Goal: Information Seeking & Learning: Check status

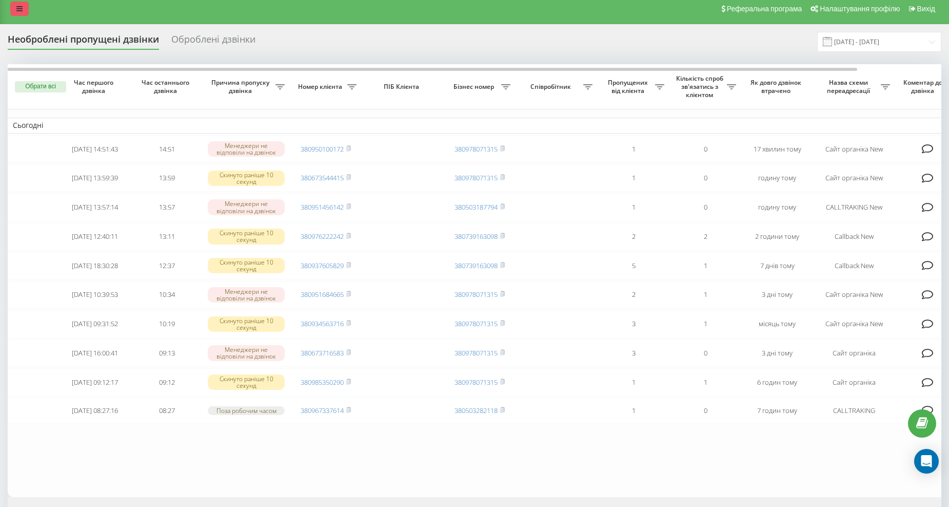
click at [21, 8] on icon at bounding box center [19, 8] width 6 height 7
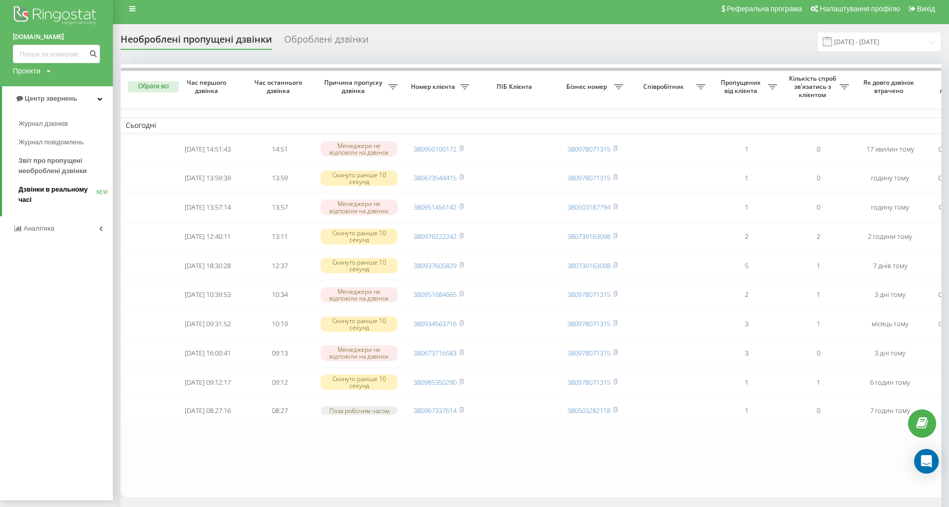
click at [52, 188] on span "Дзвінки в реальному часі" at bounding box center [57, 194] width 78 height 21
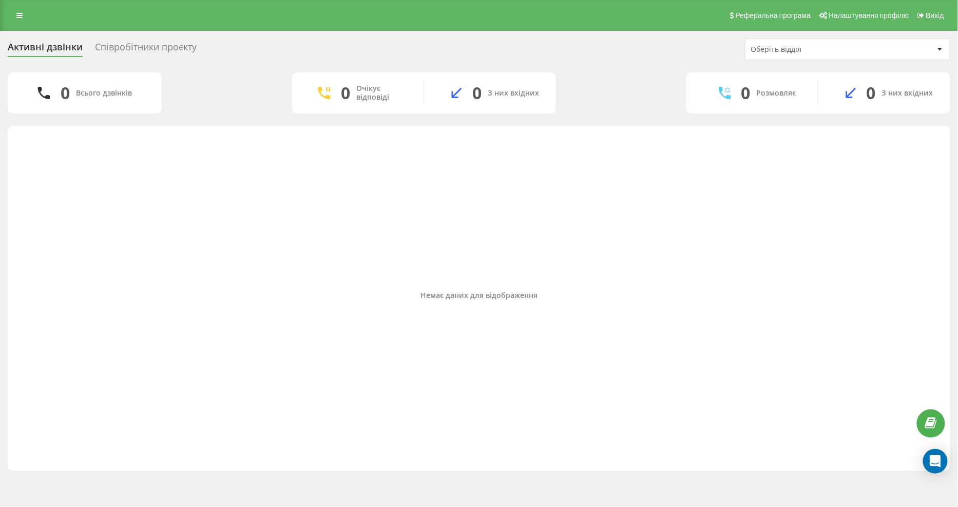
click at [758, 90] on div "Розмовляє" at bounding box center [776, 93] width 40 height 9
click at [776, 59] on div "Оберіть відділ" at bounding box center [847, 49] width 204 height 21
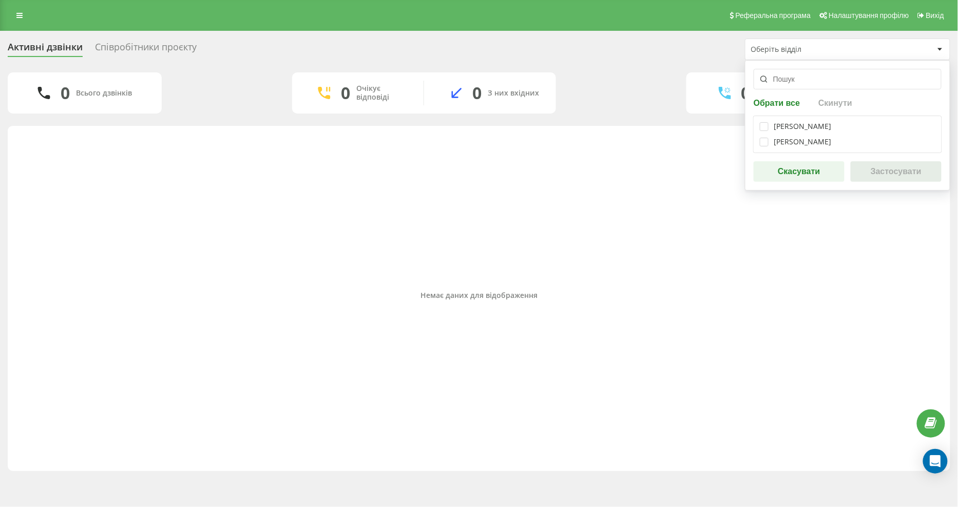
click at [775, 104] on button "Обрати все" at bounding box center [777, 103] width 49 height 10
checkbox input "true"
click at [868, 172] on button "Застосувати" at bounding box center [895, 171] width 91 height 21
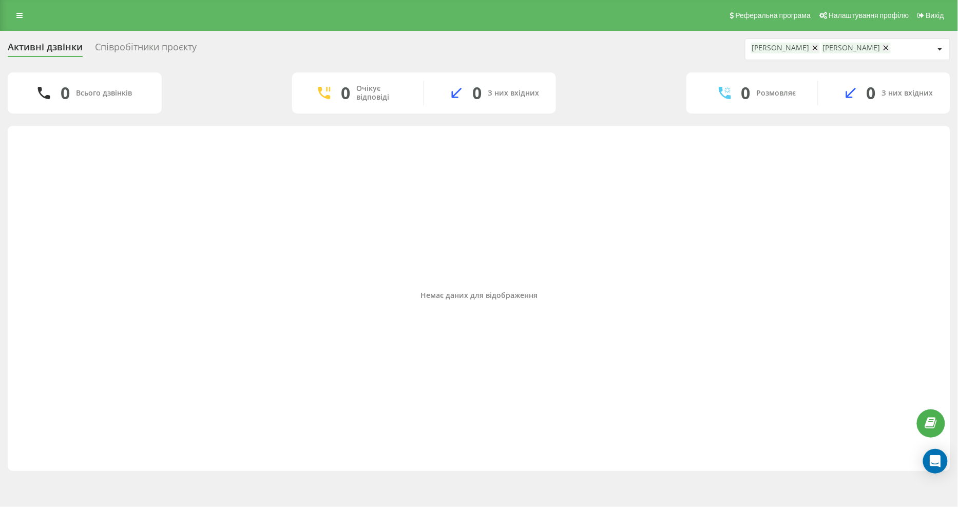
click at [888, 48] on icon at bounding box center [885, 47] width 5 height 7
click at [817, 48] on icon at bounding box center [814, 47] width 5 height 7
drag, startPoint x: 752, startPoint y: 93, endPoint x: 677, endPoint y: 82, distance: 75.2
click at [750, 91] on div "0 Розмовляє" at bounding box center [752, 93] width 132 height 25
click at [164, 45] on div "Співробітники проєкту" at bounding box center [146, 50] width 102 height 16
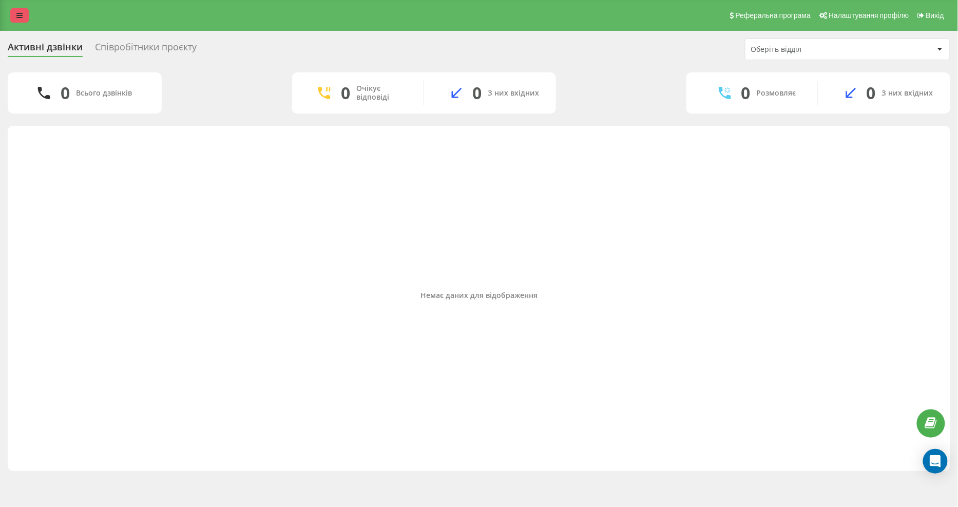
click at [18, 16] on icon at bounding box center [19, 15] width 6 height 7
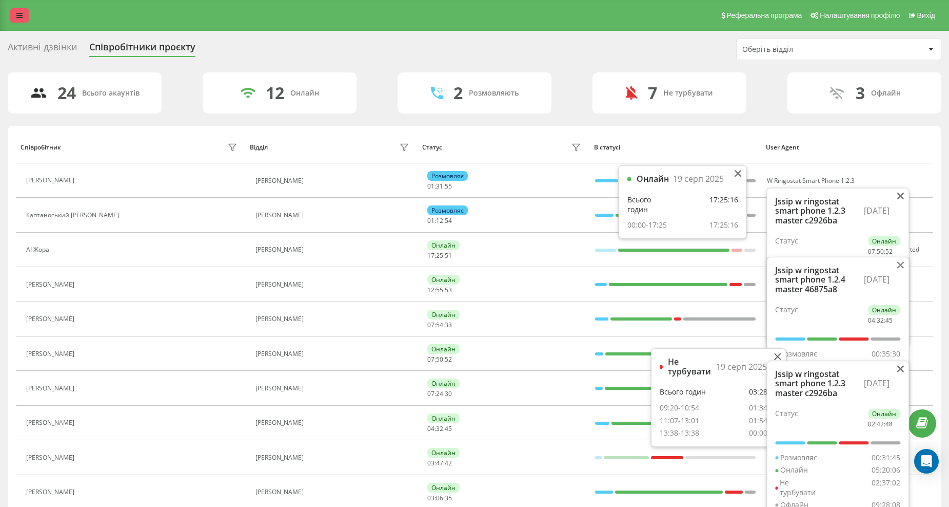
click at [17, 17] on icon at bounding box center [19, 15] width 6 height 7
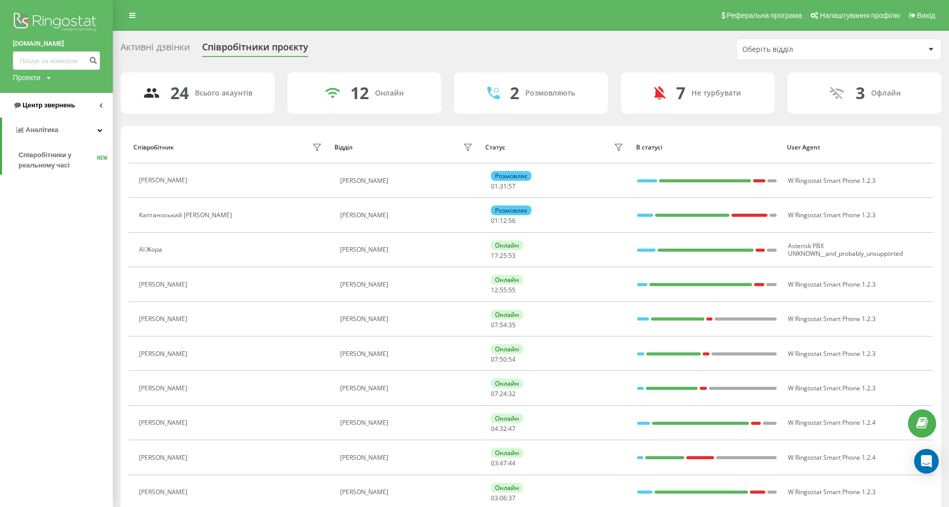
click at [64, 103] on span "Центр звернень" at bounding box center [49, 105] width 52 height 8
click at [70, 168] on span "Звіт про пропущені необроблені дзвінки" at bounding box center [62, 172] width 89 height 21
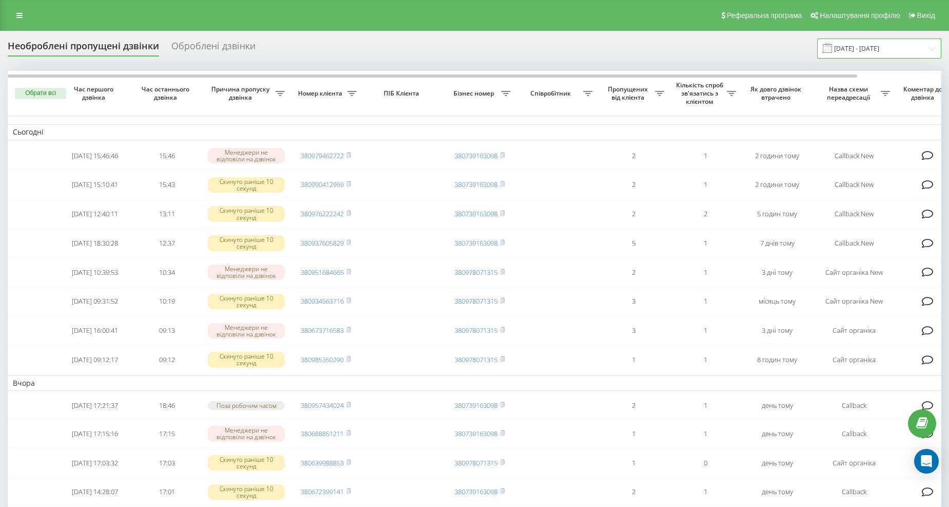
click at [833, 57] on input "19.07.2025 - 19.08.2025" at bounding box center [879, 48] width 124 height 20
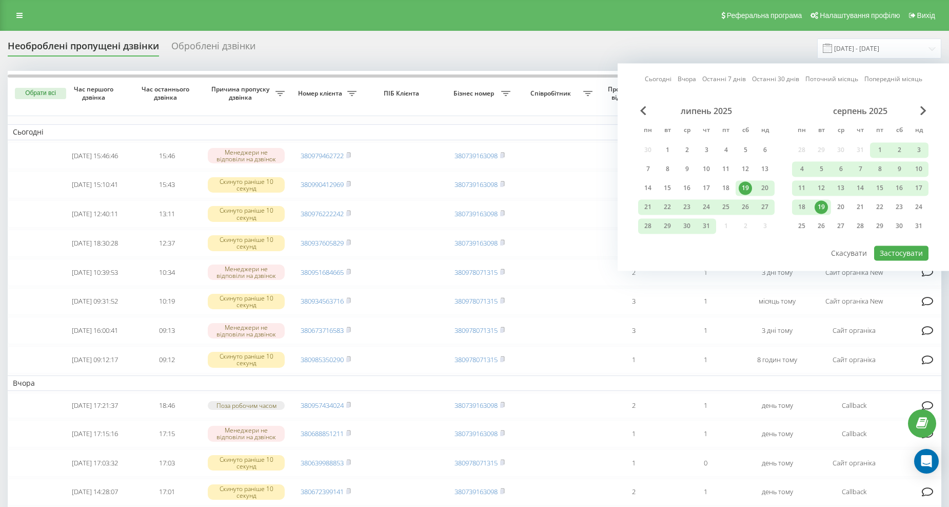
click at [747, 187] on div "19" at bounding box center [745, 187] width 13 height 13
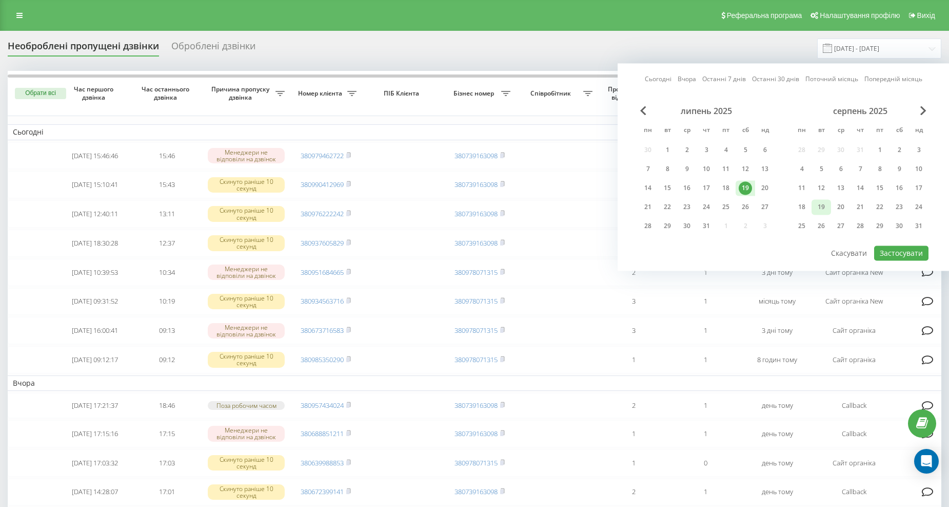
click at [817, 203] on div "19" at bounding box center [821, 206] width 13 height 13
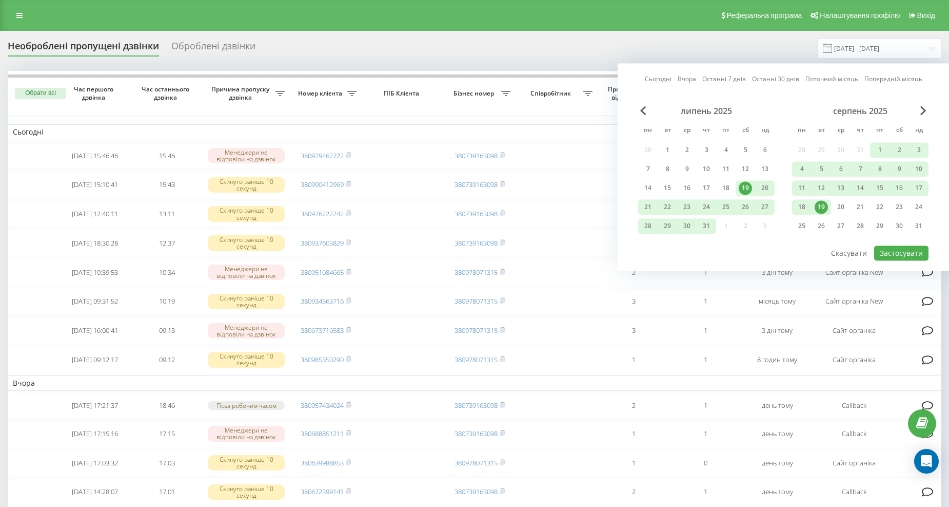
click at [741, 185] on div "19" at bounding box center [745, 187] width 13 height 13
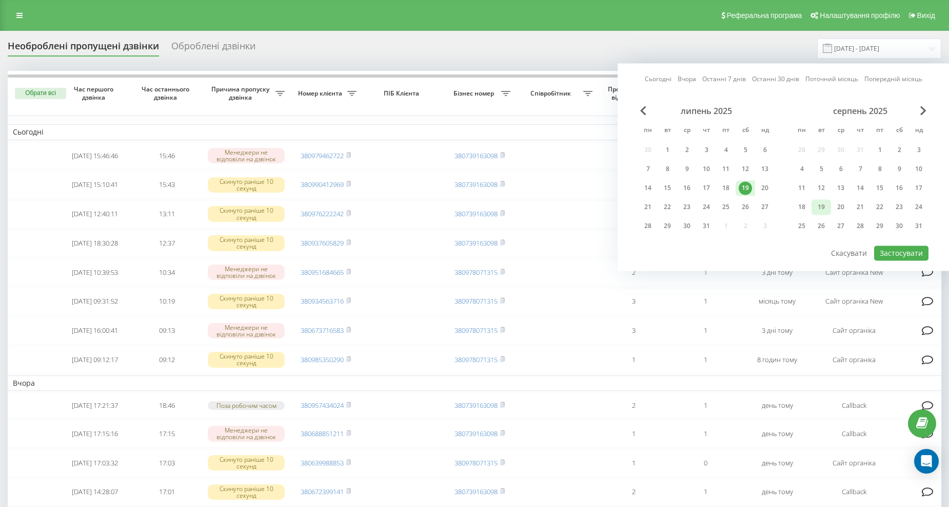
click at [817, 206] on div "19" at bounding box center [821, 206] width 13 height 13
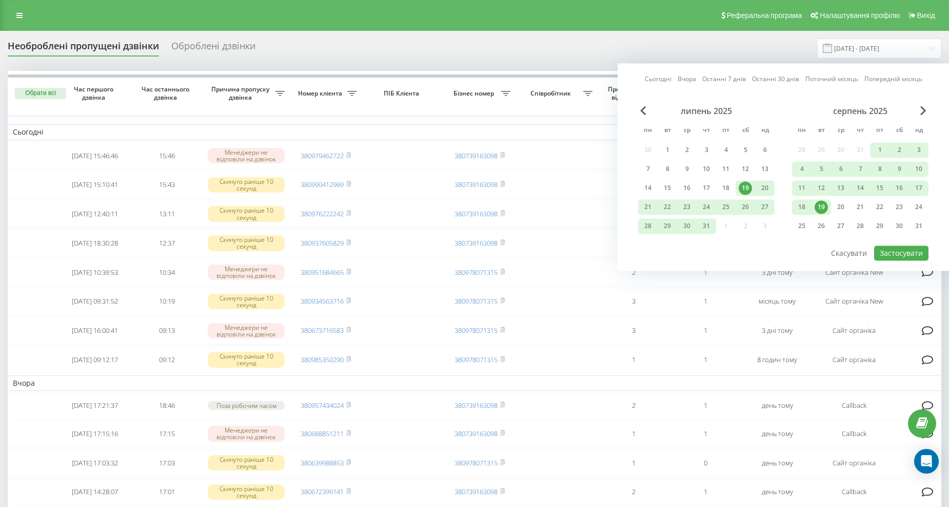
click at [817, 206] on div "19" at bounding box center [821, 206] width 13 height 13
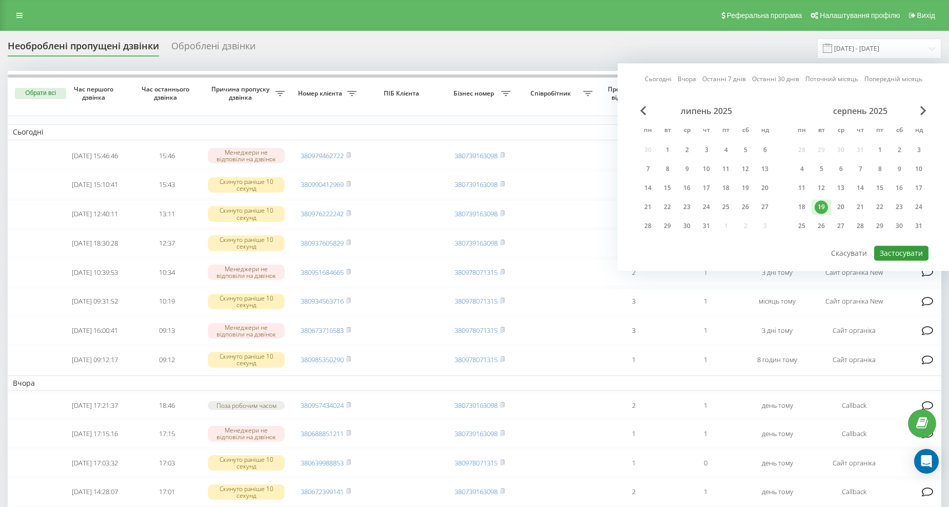
click at [891, 248] on button "Застосувати" at bounding box center [901, 252] width 54 height 15
type input "19.08.2025 - 19.08.2025"
